Goal: Transaction & Acquisition: Download file/media

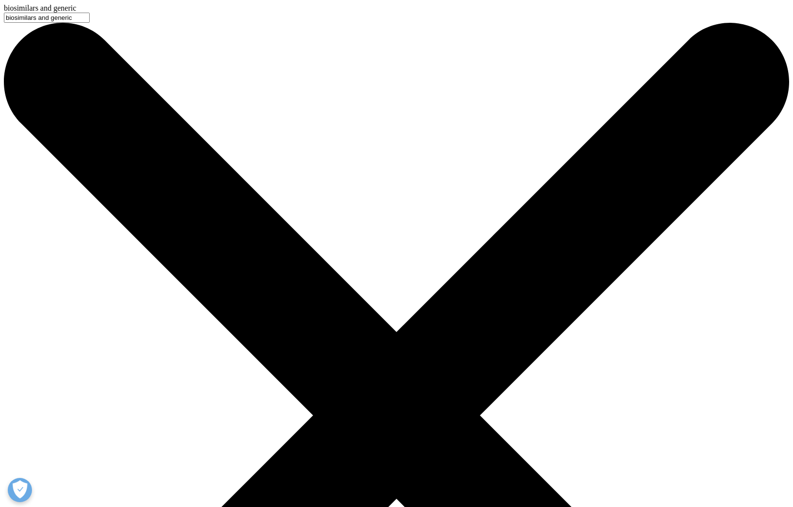
type input "Expanding Horizons: Regulatory Strategies for Biosimilars and Generics for Glob…"
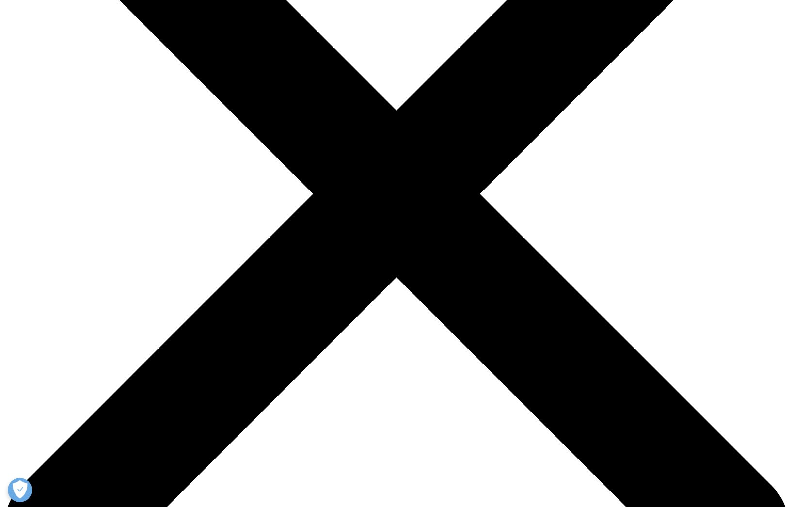
scroll to position [215, 0]
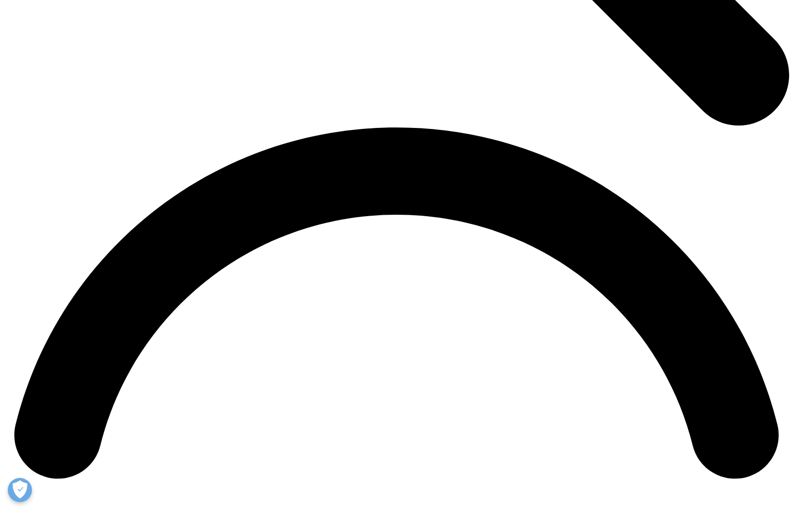
scroll to position [1483, 0]
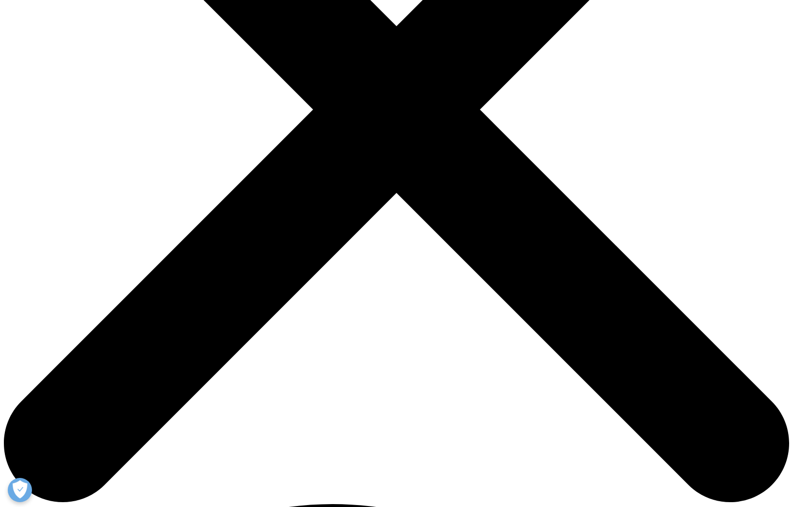
scroll to position [306, 0]
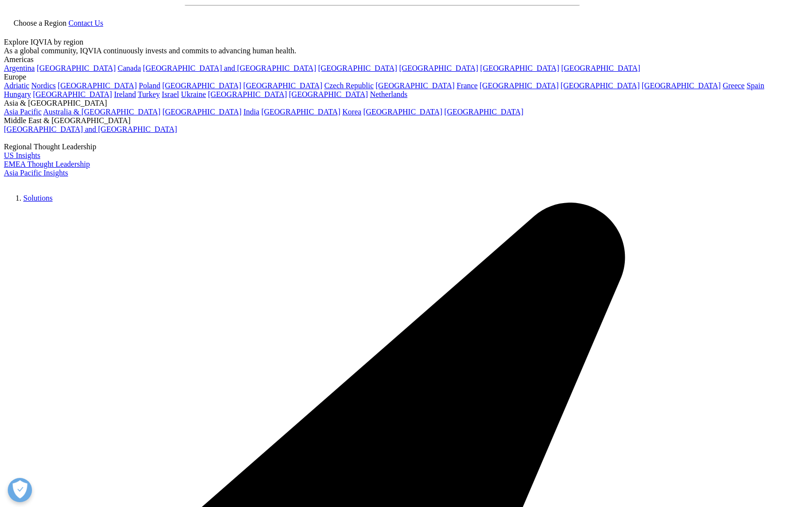
scroll to position [0, 0]
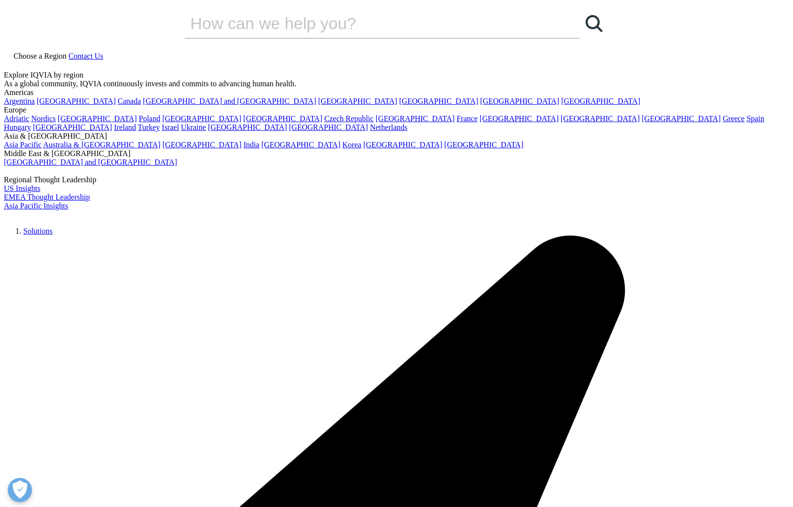
click at [12, 61] on icon at bounding box center [8, 65] width 8 height 8
click at [399, 38] on input "Search" at bounding box center [369, 23] width 368 height 29
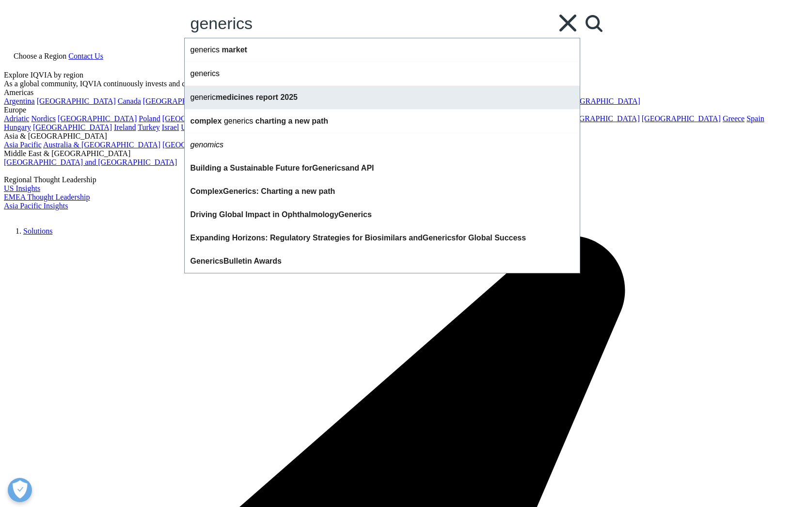
type input "generics"
click at [396, 109] on div "generic medicines report 2025" at bounding box center [382, 97] width 395 height 24
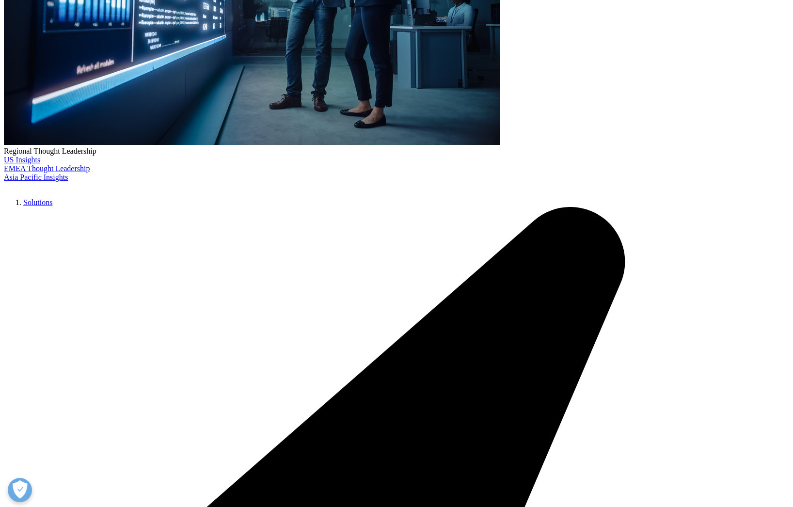
scroll to position [302, 0]
